Goal: Information Seeking & Learning: Check status

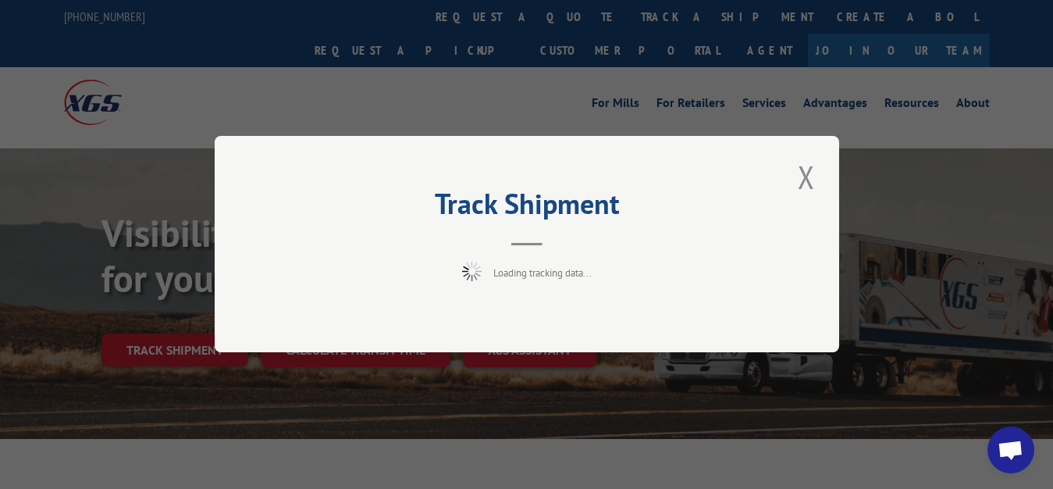
scroll to position [80, 0]
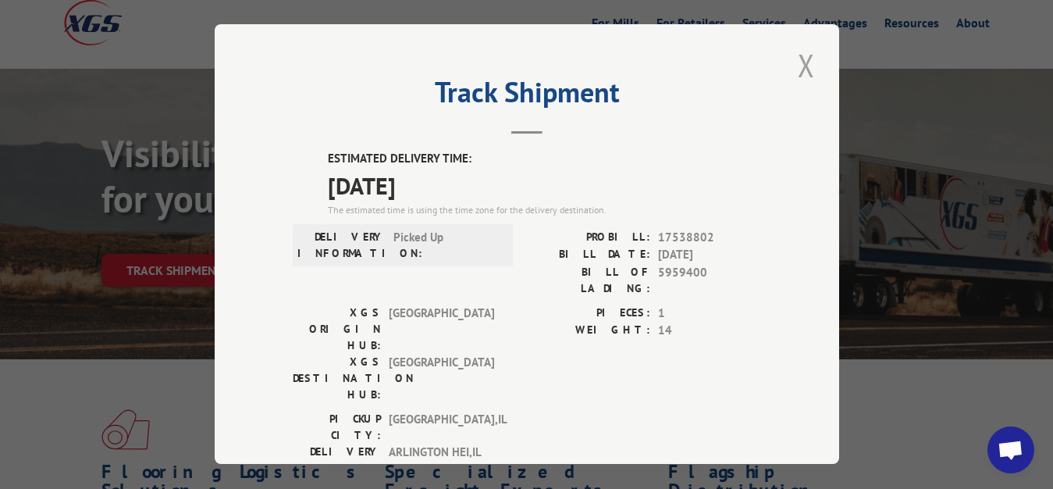
click at [801, 62] on button "Close modal" at bounding box center [806, 65] width 27 height 43
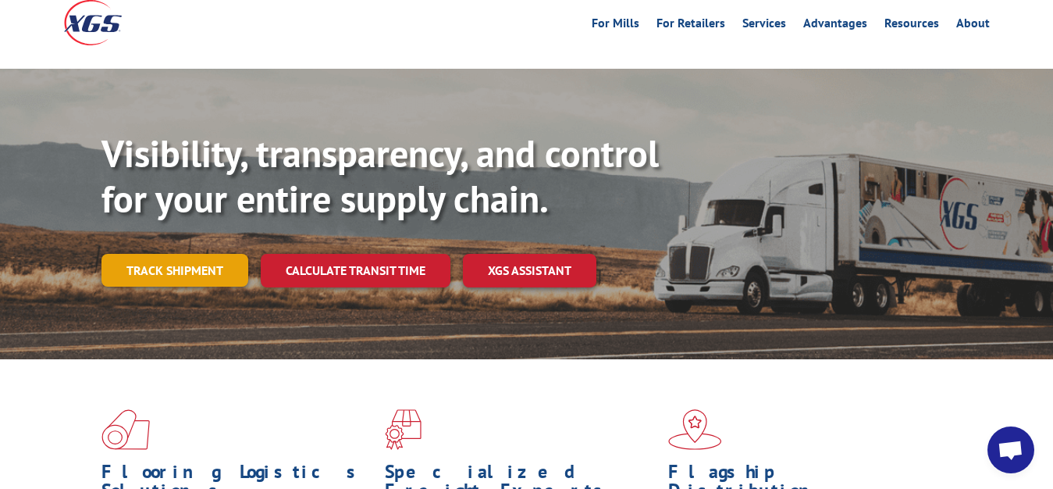
click at [166, 254] on link "Track shipment" at bounding box center [175, 270] width 147 height 33
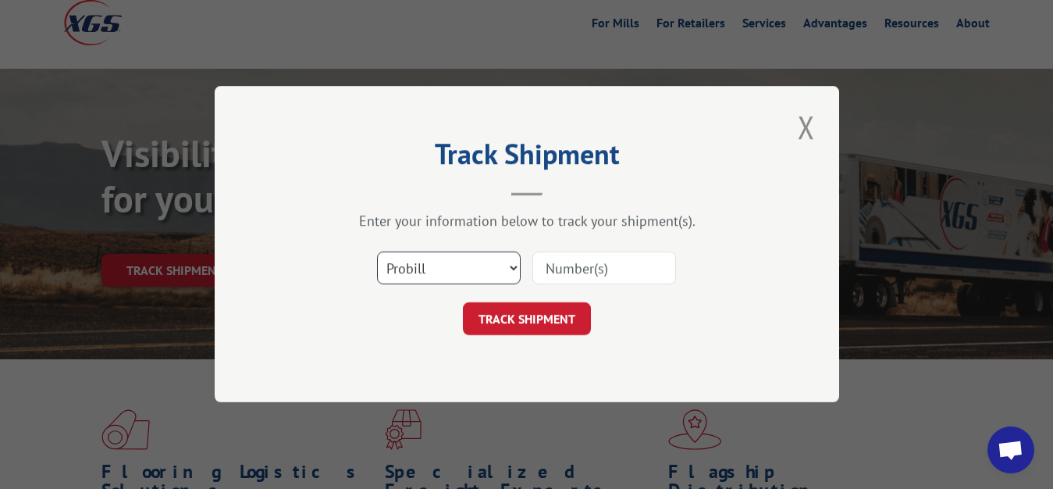
click at [377, 252] on select "Select category... Probill BOL PO" at bounding box center [449, 268] width 144 height 33
select select "bol"
click option "BOL" at bounding box center [0, 0] width 0 height 0
drag, startPoint x: 585, startPoint y: 266, endPoint x: 589, endPoint y: 245, distance: 21.4
click at [586, 262] on input at bounding box center [605, 268] width 144 height 33
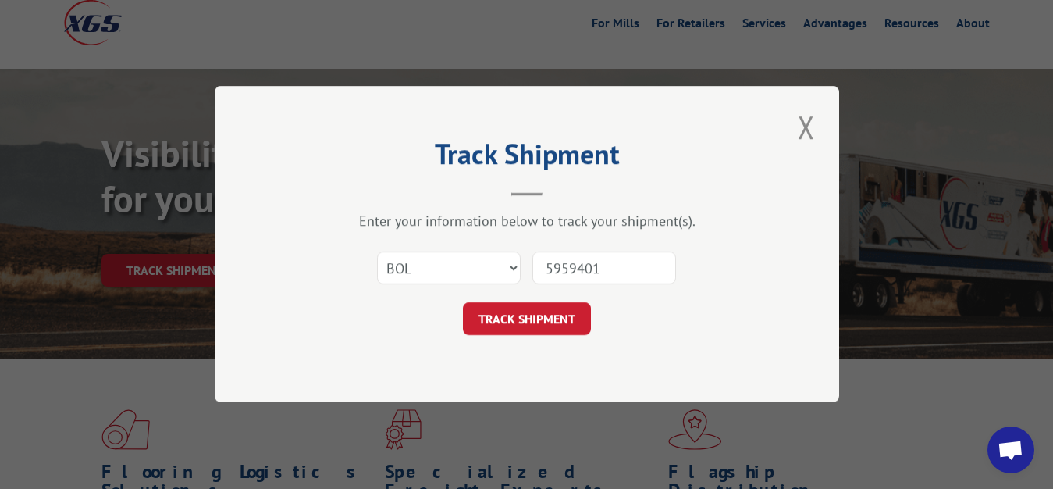
type input "5959401"
click button "TRACK SHIPMENT" at bounding box center [527, 319] width 128 height 33
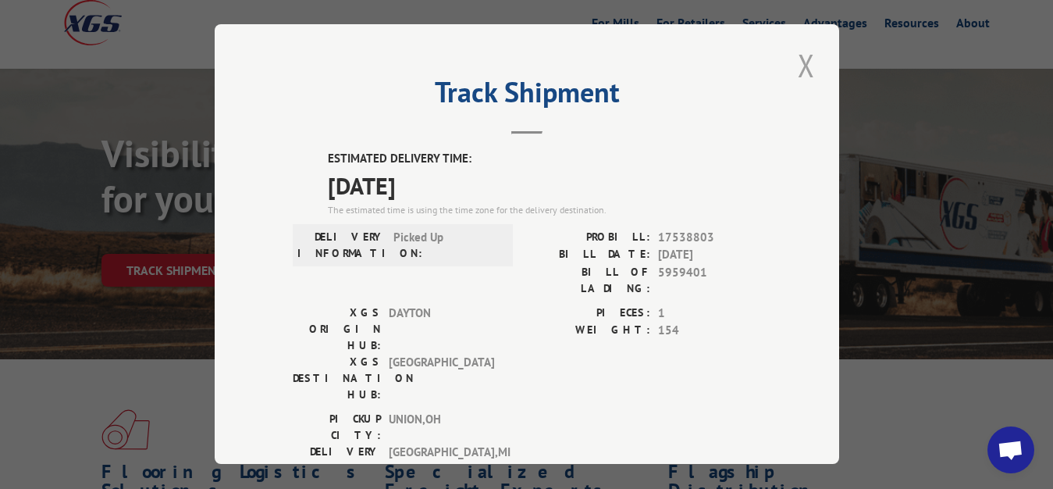
click at [798, 54] on button "Close modal" at bounding box center [806, 65] width 27 height 43
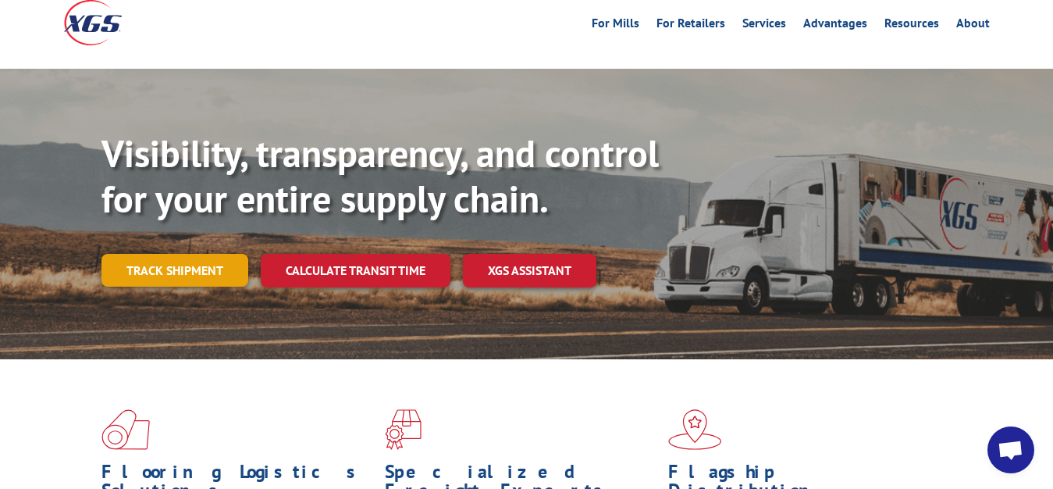
click at [178, 254] on link "Track shipment" at bounding box center [175, 270] width 147 height 33
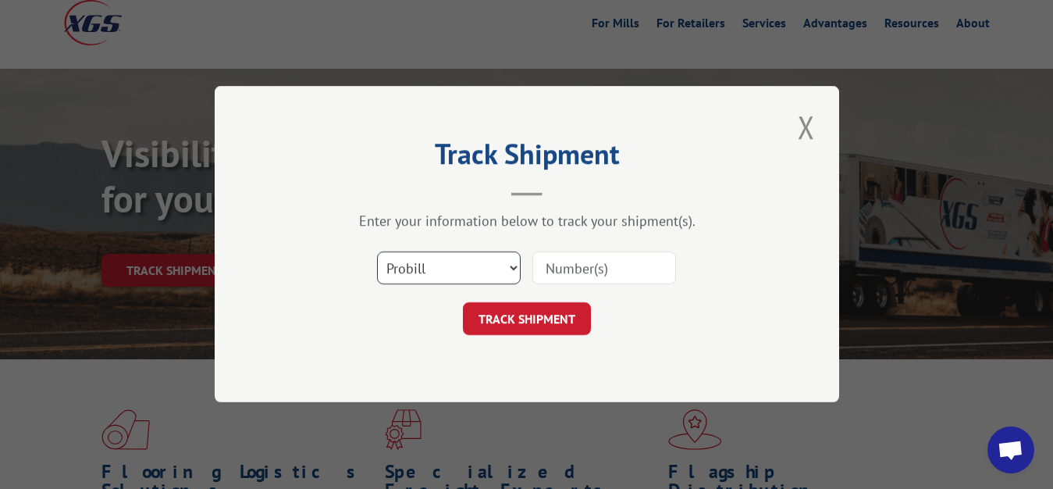
click at [377, 252] on select "Select category... Probill BOL PO" at bounding box center [449, 268] width 144 height 33
select select "bol"
click option "BOL" at bounding box center [0, 0] width 0 height 0
drag, startPoint x: 577, startPoint y: 278, endPoint x: 590, endPoint y: 199, distance: 79.8
click at [577, 274] on input at bounding box center [605, 268] width 144 height 33
